Goal: Transaction & Acquisition: Purchase product/service

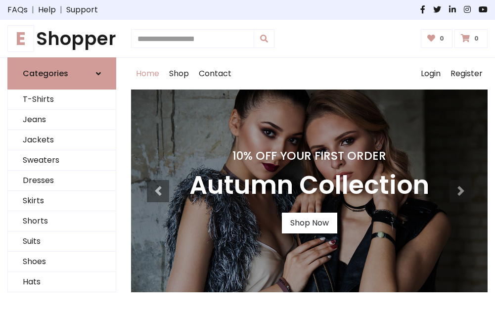
click at [247, 159] on h4 "10% Off Your First Order" at bounding box center [309, 156] width 240 height 14
click at [309, 223] on link "Shop Now" at bounding box center [309, 223] width 55 height 21
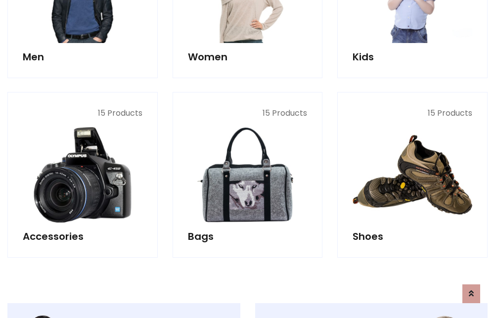
scroll to position [986, 0]
